Goal: Transaction & Acquisition: Obtain resource

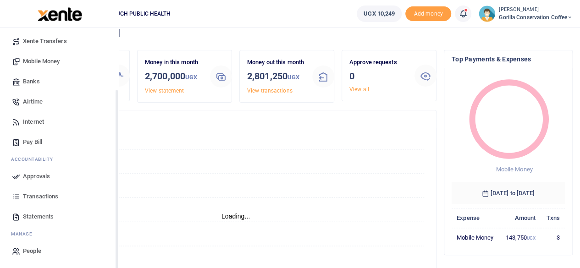
scroll to position [46, 0]
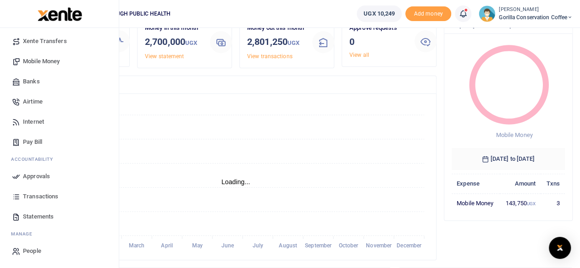
click at [45, 216] on span "Statements" at bounding box center [38, 216] width 31 height 9
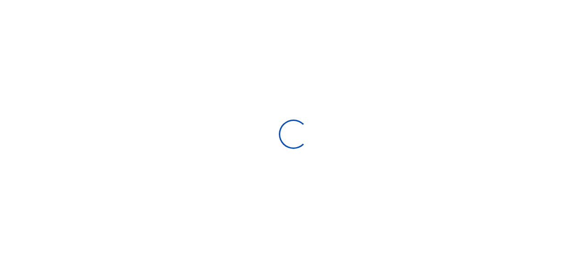
select select "ALL"
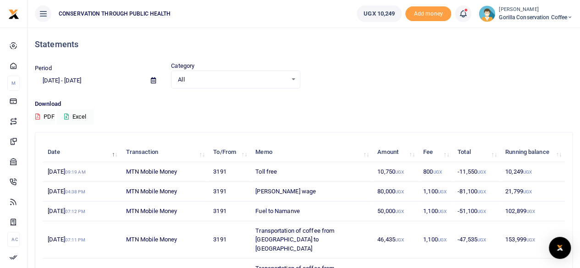
click at [155, 79] on icon at bounding box center [153, 80] width 5 height 6
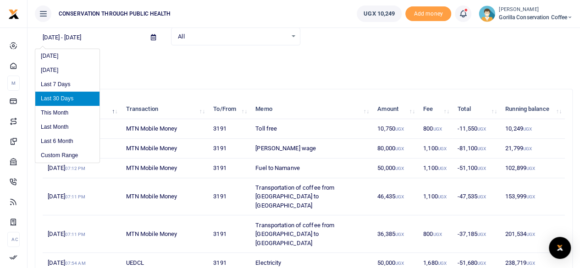
scroll to position [40, 0]
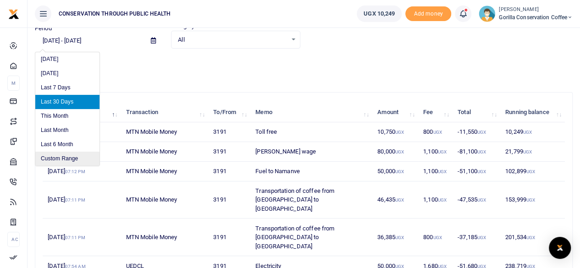
click at [65, 155] on li "Custom Range" at bounding box center [67, 159] width 64 height 14
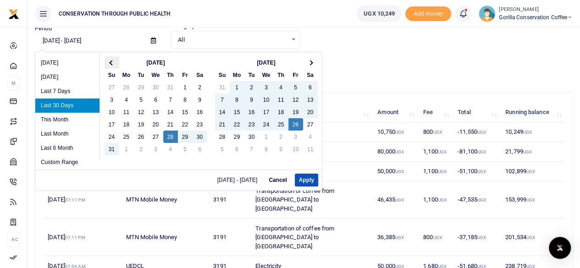
click at [111, 63] on span at bounding box center [111, 62] width 5 height 5
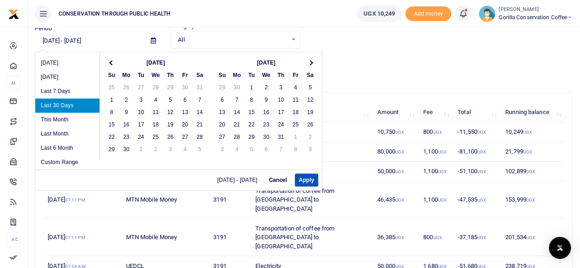
click at [111, 63] on span at bounding box center [111, 62] width 5 height 5
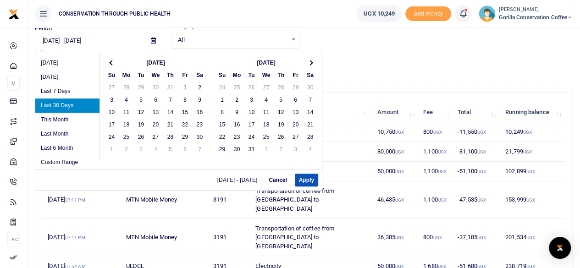
click at [111, 63] on span at bounding box center [111, 62] width 5 height 5
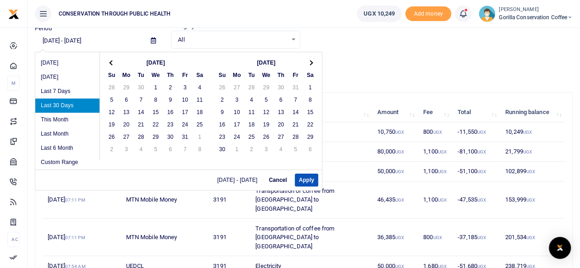
click at [111, 63] on span at bounding box center [111, 62] width 5 height 5
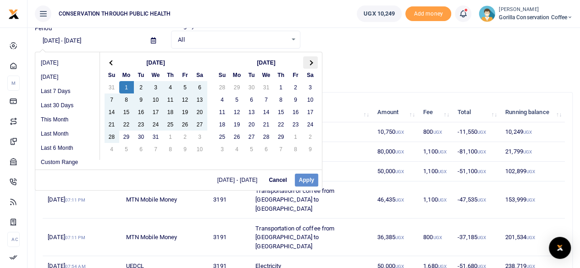
click at [307, 64] on th at bounding box center [310, 62] width 15 height 12
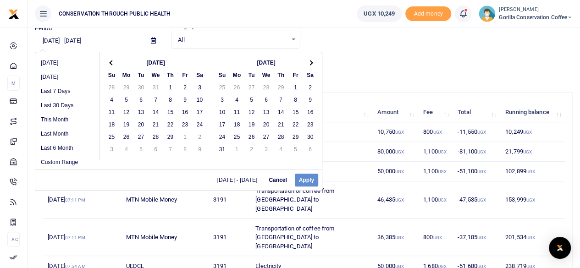
click at [307, 64] on th at bounding box center [310, 62] width 15 height 12
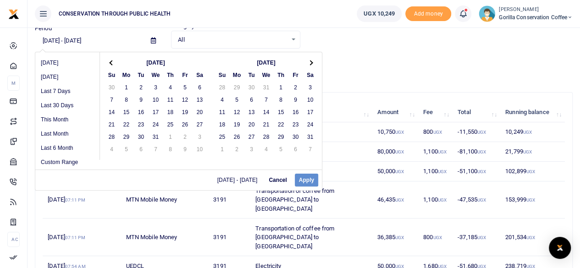
click at [307, 64] on th at bounding box center [310, 62] width 15 height 12
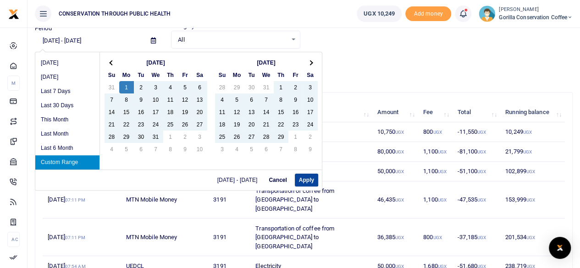
click at [304, 178] on button "Apply" at bounding box center [306, 180] width 23 height 13
type input "[DATE] - [DATE]"
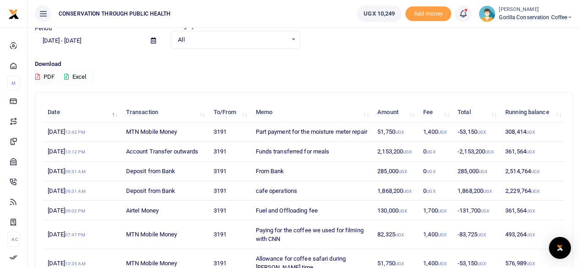
click at [72, 77] on button "Excel" at bounding box center [75, 77] width 38 height 16
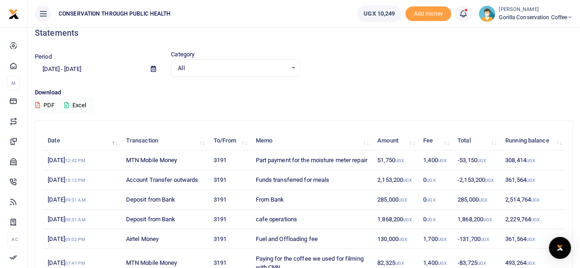
scroll to position [0, 0]
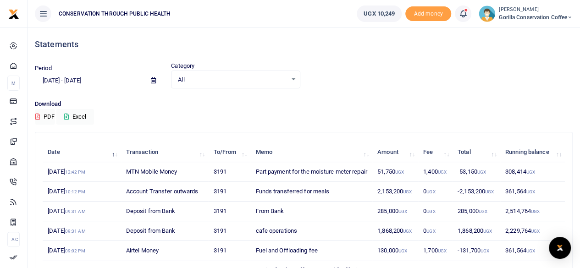
click at [501, 16] on span "Gorilla Conservation Coffee" at bounding box center [536, 17] width 74 height 8
click at [548, 33] on link "Switch accounts" at bounding box center [538, 33] width 72 height 13
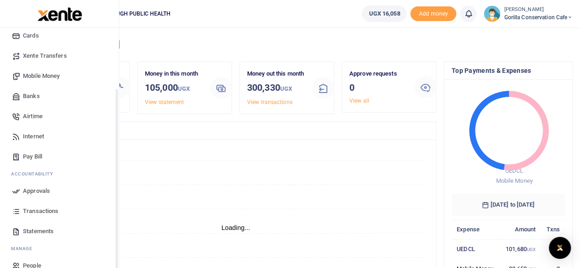
scroll to position [79, 0]
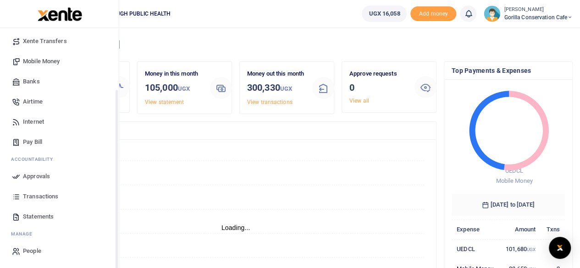
click at [50, 215] on span "Statements" at bounding box center [38, 216] width 31 height 9
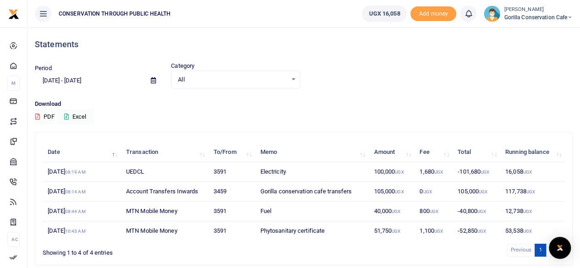
click at [156, 80] on icon at bounding box center [153, 80] width 5 height 6
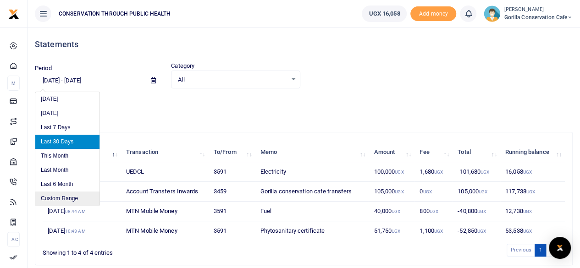
click at [70, 196] on li "Custom Range" at bounding box center [67, 199] width 64 height 14
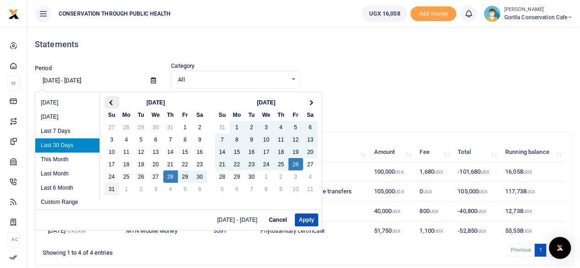
click at [115, 101] on th at bounding box center [112, 102] width 15 height 12
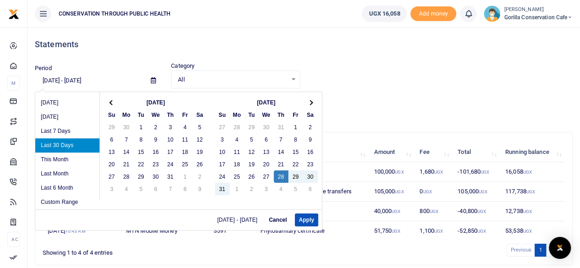
click at [115, 101] on th at bounding box center [112, 102] width 15 height 12
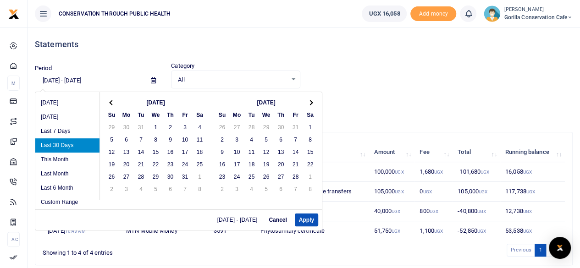
click at [115, 101] on th at bounding box center [112, 102] width 15 height 12
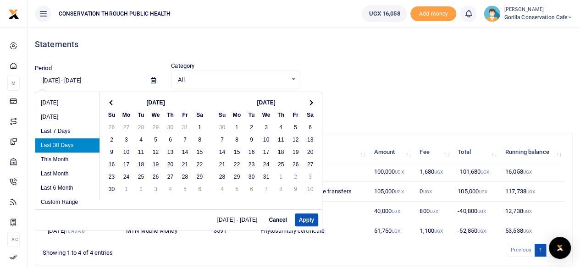
click at [115, 101] on th at bounding box center [112, 102] width 15 height 12
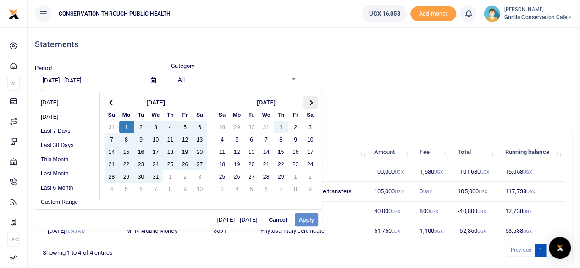
click at [307, 100] on th at bounding box center [310, 102] width 15 height 12
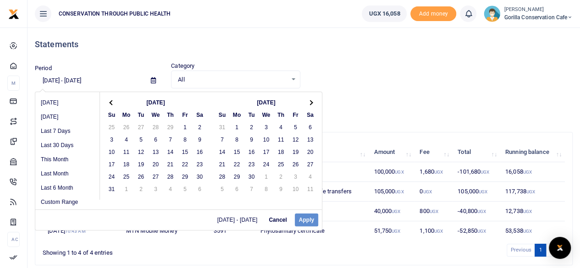
click at [307, 100] on th at bounding box center [310, 102] width 15 height 12
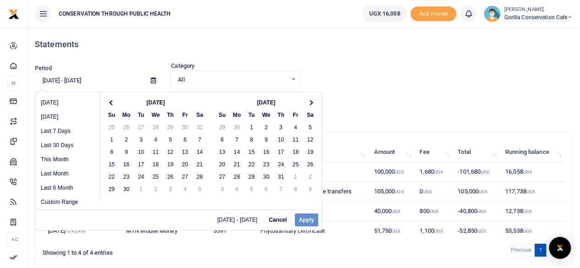
click at [307, 100] on th at bounding box center [310, 102] width 15 height 12
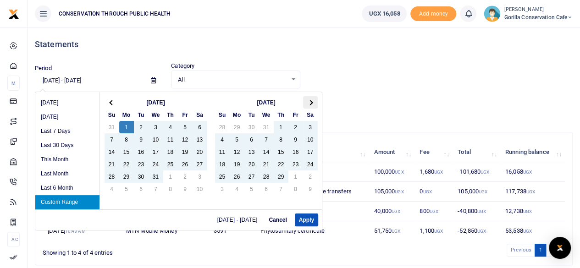
click at [313, 101] on th at bounding box center [310, 102] width 15 height 12
click at [311, 104] on th at bounding box center [310, 102] width 15 height 12
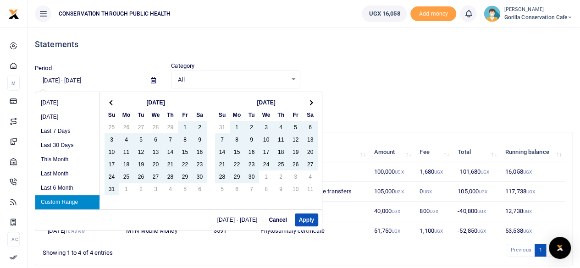
click at [311, 104] on th at bounding box center [310, 102] width 15 height 12
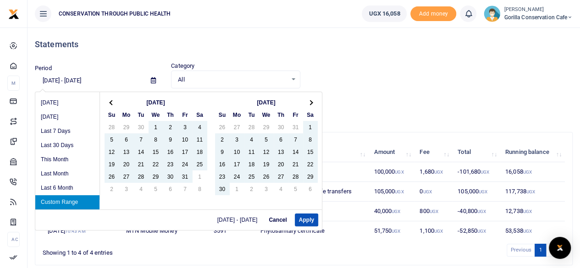
click at [311, 104] on th at bounding box center [310, 102] width 15 height 12
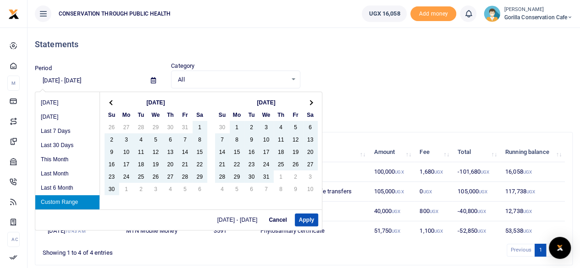
click at [311, 104] on th at bounding box center [310, 102] width 15 height 12
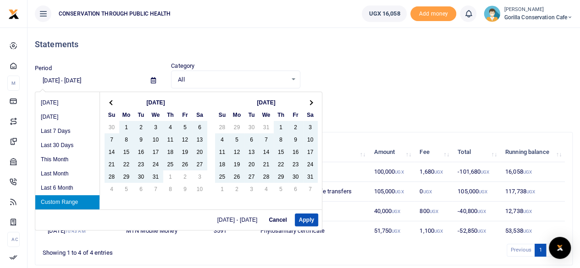
click at [311, 104] on th at bounding box center [310, 102] width 15 height 12
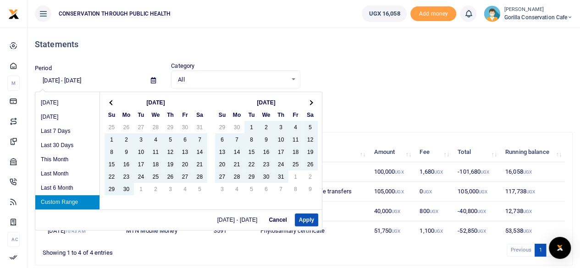
click at [311, 104] on th at bounding box center [310, 102] width 15 height 12
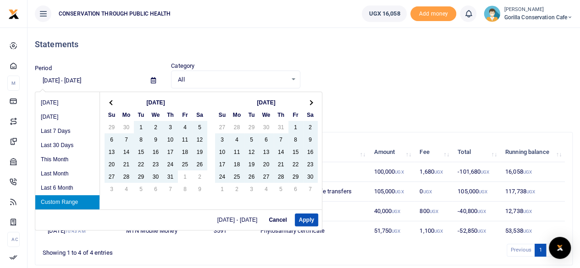
click at [311, 104] on th at bounding box center [310, 102] width 15 height 12
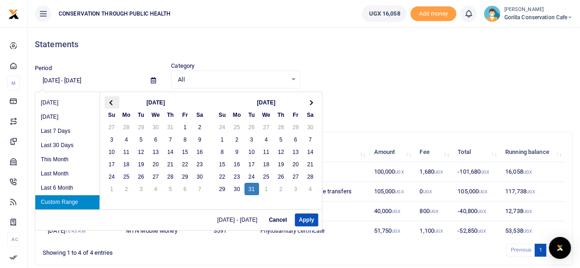
click at [112, 100] on span at bounding box center [111, 102] width 5 height 5
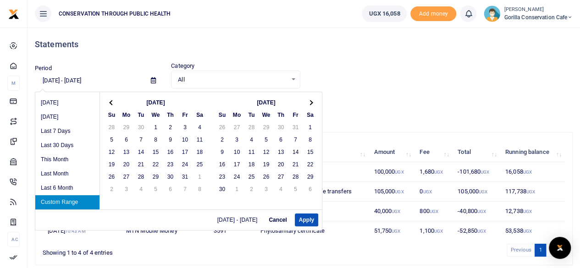
click at [112, 100] on span at bounding box center [111, 102] width 5 height 5
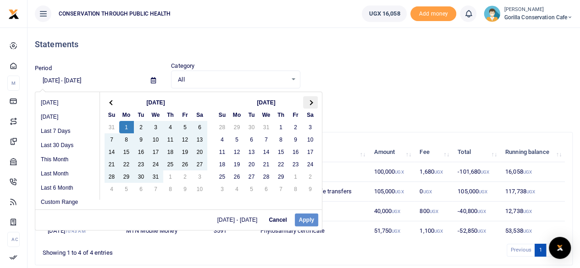
click at [310, 101] on span at bounding box center [310, 102] width 5 height 5
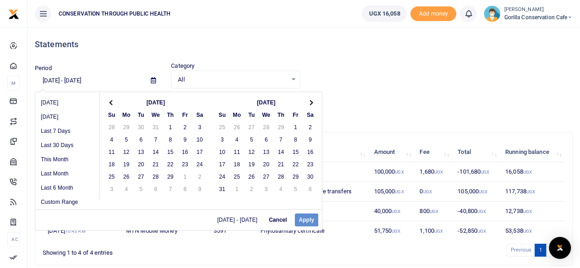
click at [310, 101] on span at bounding box center [310, 102] width 5 height 5
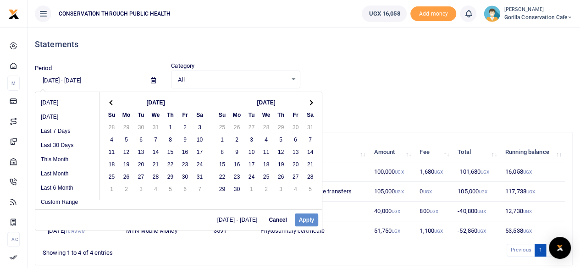
click at [310, 101] on span at bounding box center [310, 102] width 5 height 5
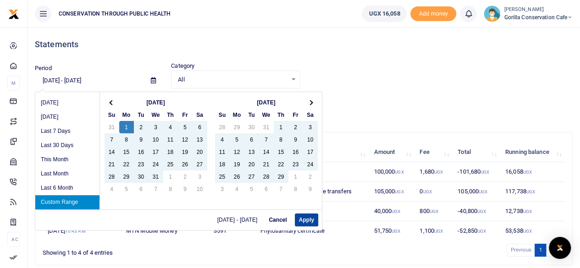
click at [304, 220] on button "Apply" at bounding box center [306, 220] width 23 height 13
type input "[DATE] - [DATE]"
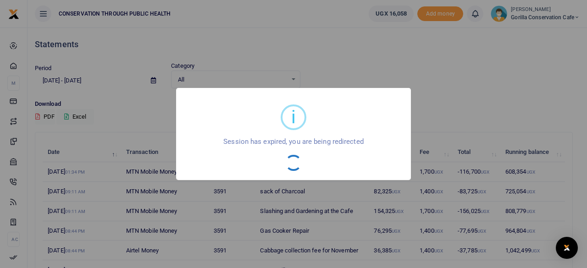
click at [82, 114] on div "i × Session has expired, you are being redirected OK No Cancel" at bounding box center [293, 134] width 587 height 268
click at [466, 94] on div "i × Session has expired, you are being redirected OK No Cancel" at bounding box center [293, 134] width 587 height 268
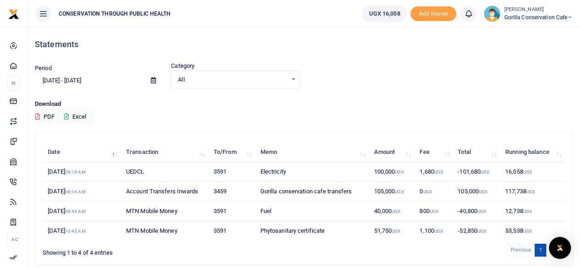
click at [152, 79] on icon at bounding box center [153, 80] width 5 height 6
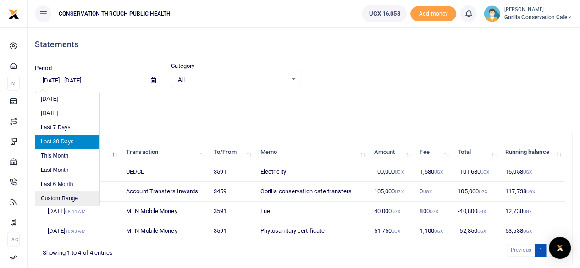
click at [71, 196] on li "Custom Range" at bounding box center [67, 199] width 64 height 14
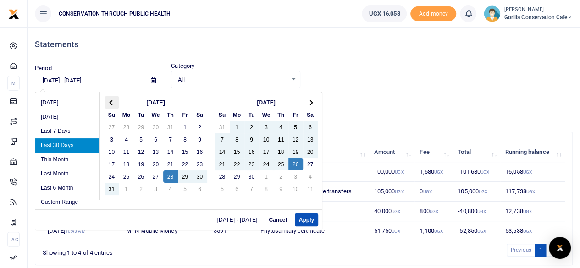
click at [114, 102] on th at bounding box center [112, 102] width 15 height 12
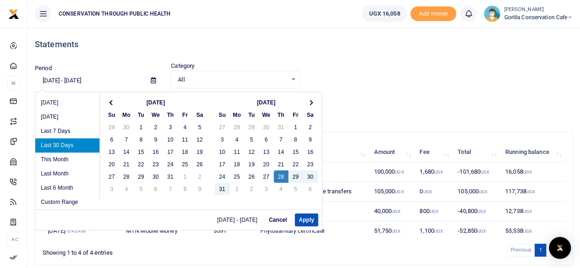
click at [114, 102] on th at bounding box center [112, 102] width 15 height 12
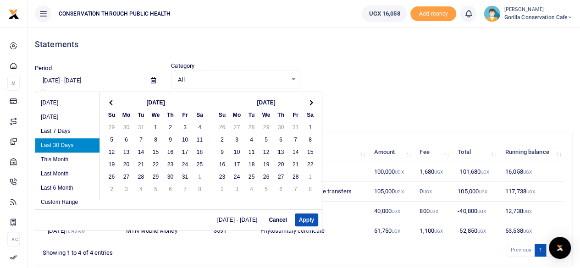
click at [114, 102] on th at bounding box center [112, 102] width 15 height 12
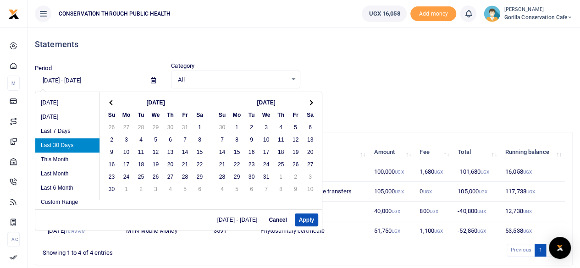
click at [114, 102] on th at bounding box center [112, 102] width 15 height 12
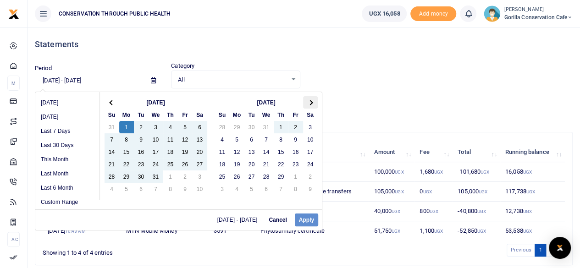
click at [309, 103] on span at bounding box center [310, 102] width 5 height 5
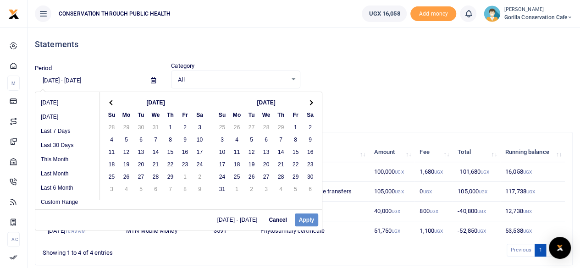
click at [309, 103] on span at bounding box center [310, 102] width 5 height 5
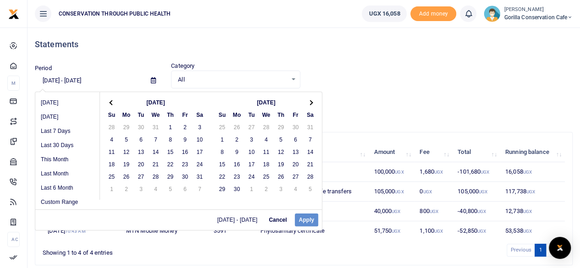
click at [309, 103] on span at bounding box center [310, 102] width 5 height 5
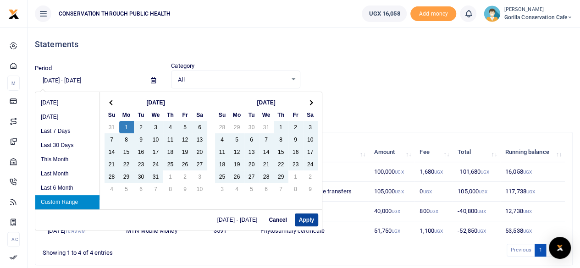
click at [306, 220] on button "Apply" at bounding box center [306, 220] width 23 height 13
type input "[DATE] - [DATE]"
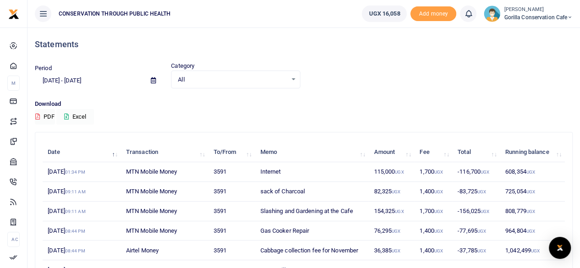
click at [76, 114] on button "Excel" at bounding box center [75, 117] width 38 height 16
